Goal: Find specific page/section: Find specific page/section

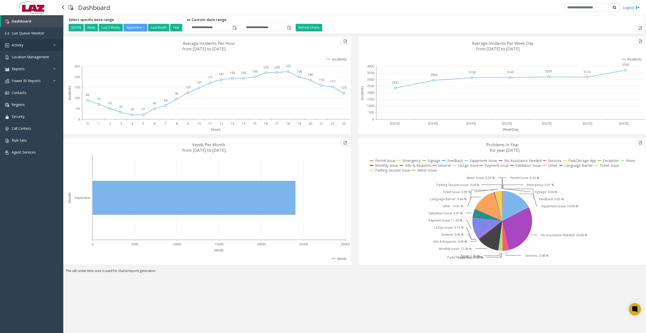
click at [40, 47] on link "Activity" at bounding box center [31, 45] width 63 height 12
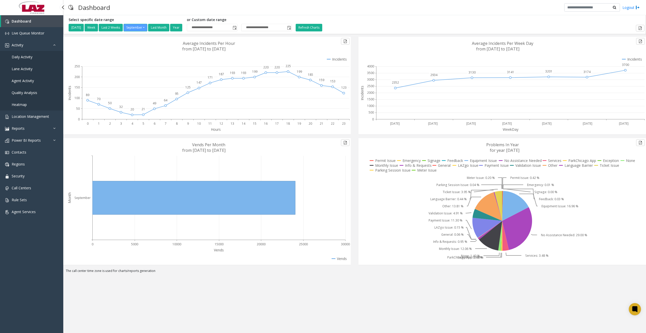
click at [25, 56] on span "Daily Activity" at bounding box center [22, 56] width 21 height 5
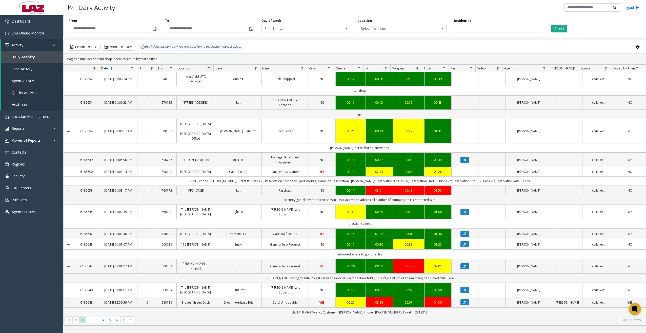
click at [207, 69] on span "Data table" at bounding box center [209, 68] width 4 height 4
click at [218, 87] on input "Location Filter" at bounding box center [230, 90] width 43 height 9
type input "******"
click at [239, 141] on button "Filter" at bounding box center [242, 136] width 21 height 11
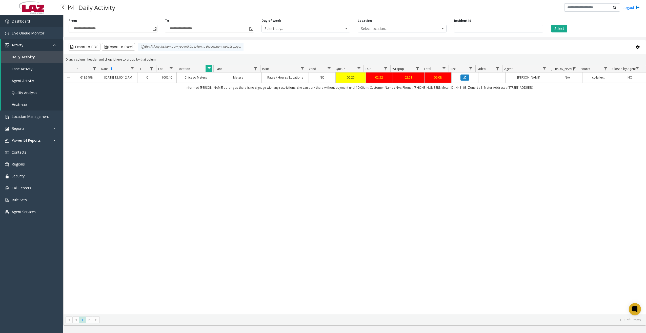
click at [10, 19] on link "Dashboard" at bounding box center [31, 21] width 63 height 12
